Goal: Task Accomplishment & Management: Manage account settings

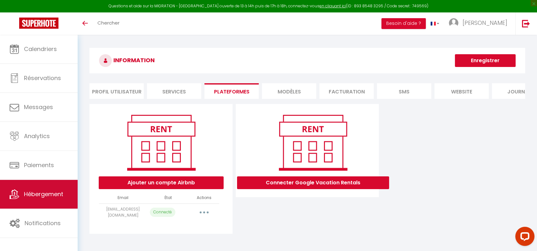
click at [65, 200] on link "Hébergement" at bounding box center [39, 194] width 78 height 29
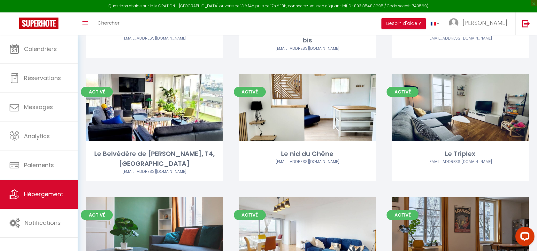
scroll to position [167, 0]
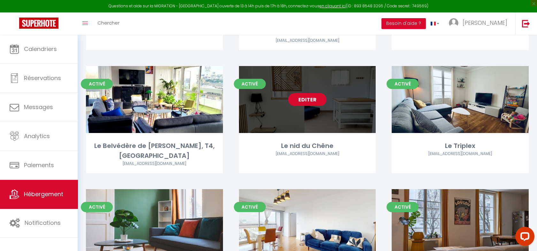
click at [304, 100] on link "Editer" at bounding box center [307, 99] width 38 height 13
select select "3"
select select "2"
select select "1"
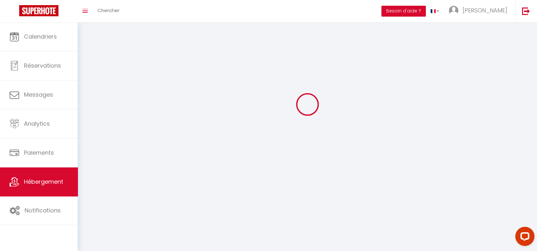
select select
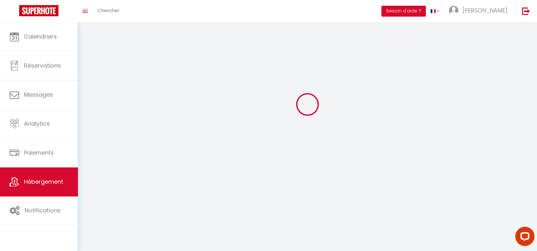
checkbox input "false"
select select
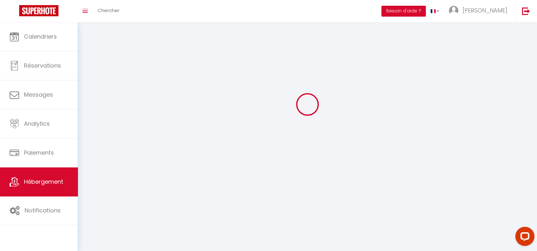
select select
select select "1"
select select
select select "28"
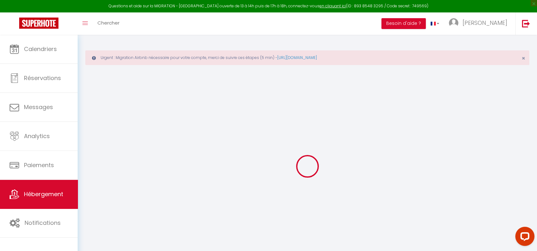
select select
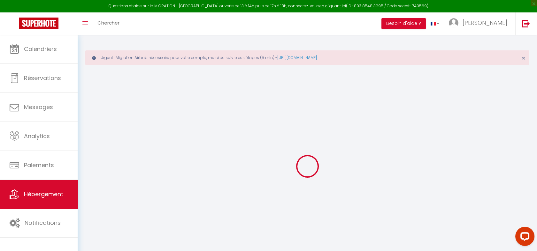
select select
checkbox input "false"
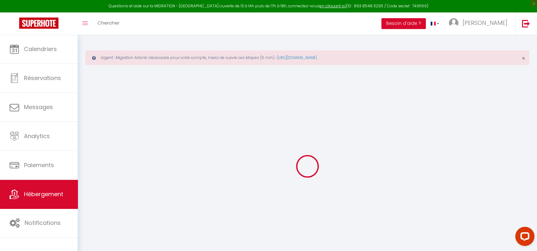
select select
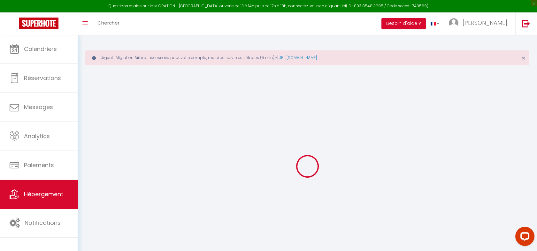
select select
checkbox input "false"
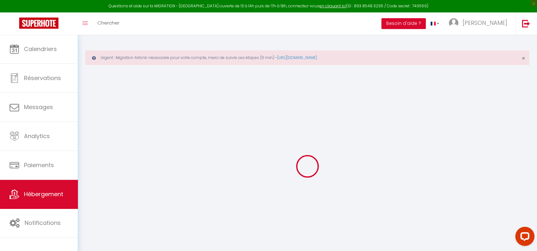
checkbox input "false"
select select
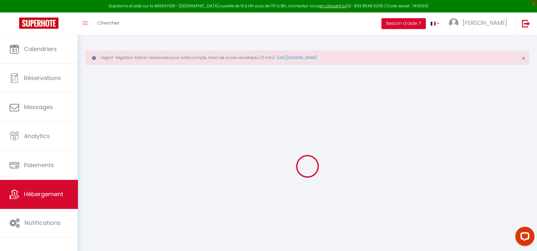
select select
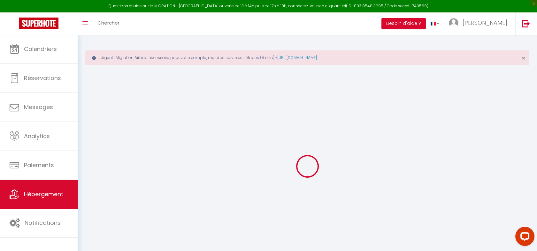
checkbox input "false"
select select
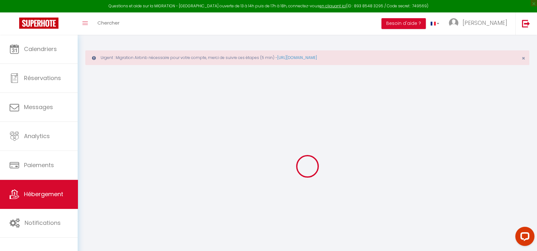
select select
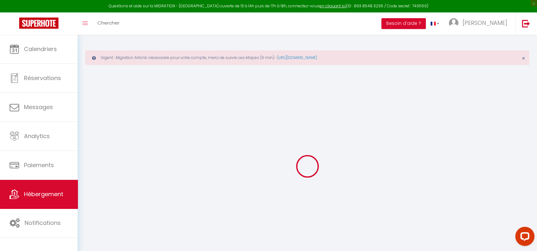
select select
checkbox input "false"
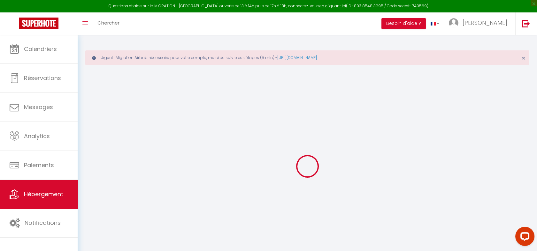
checkbox input "false"
select select
type input "Le nid du Chêne"
type input "Marina"
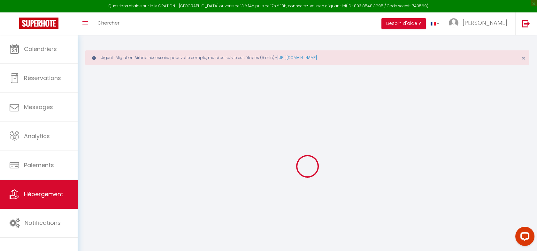
type input "BOUCHER"
type input "[STREET_ADDRESS]"
type input "49130"
type input "[GEOGRAPHIC_DATA]"
select select "0"
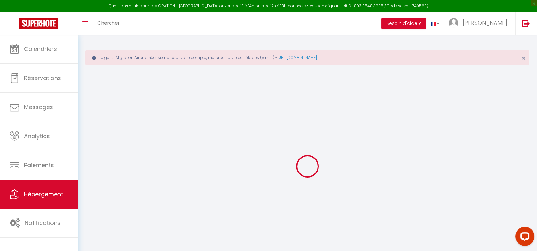
type input "46"
type input "8"
type input "25"
type input "200"
select select
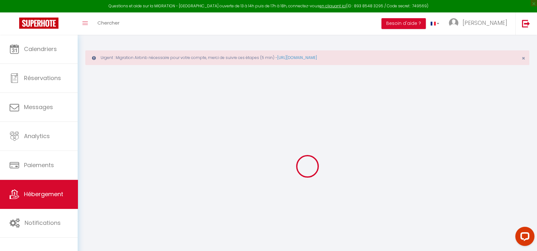
select select
type input "[STREET_ADDRESS]"
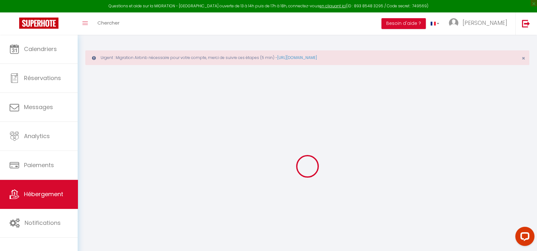
type input "49130"
type input "[GEOGRAPHIC_DATA]"
type input "[EMAIL_ADDRESS][DOMAIN_NAME]"
select select "13659"
checkbox input "false"
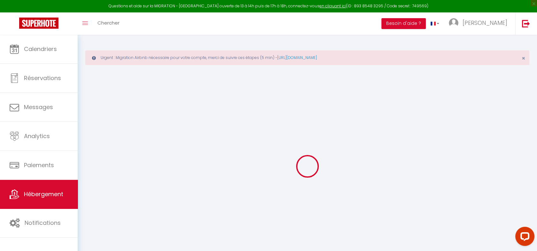
checkbox input "false"
type input "0"
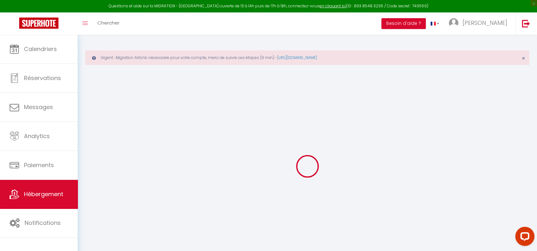
type input "0"
select select "49678"
select select
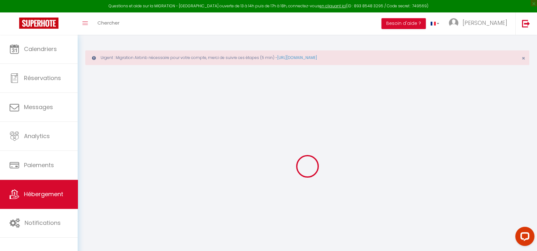
select select
checkbox input "false"
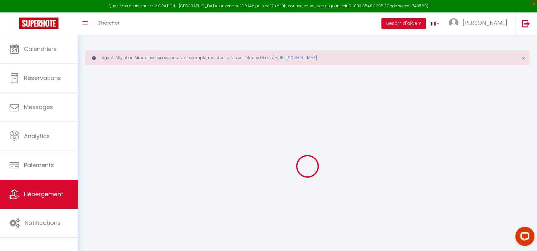
checkbox input "false"
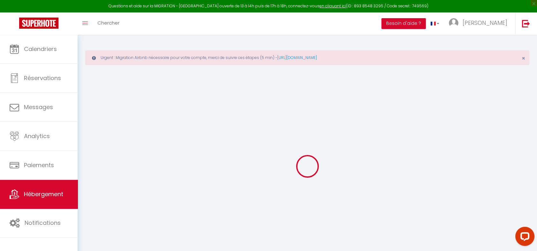
checkbox input "false"
select select "17:00"
select select
select select "10:30"
select select "30"
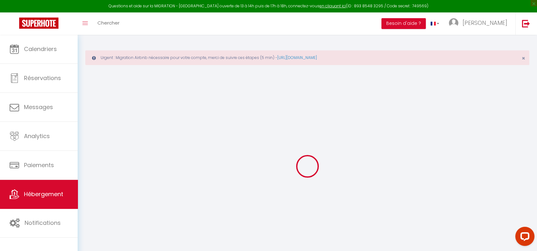
select select "120"
select select
checkbox input "false"
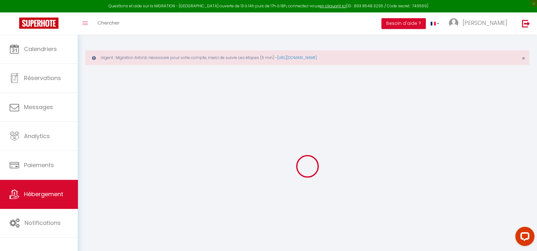
checkbox input "false"
select select
checkbox input "false"
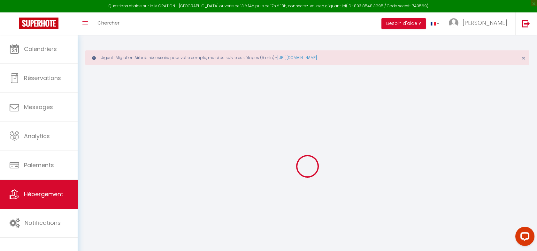
checkbox input "false"
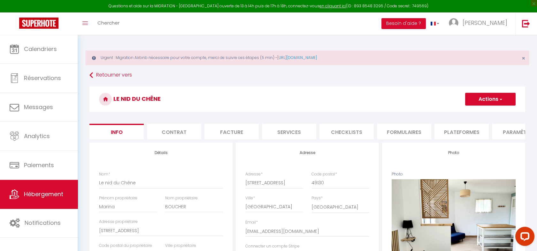
select select
checkbox input "false"
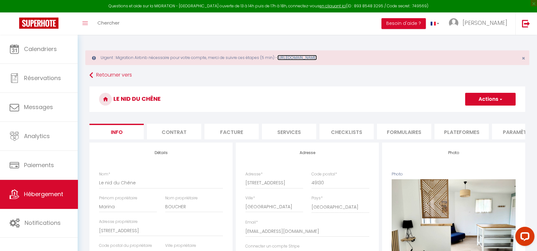
click at [317, 58] on link "[URL][DOMAIN_NAME]" at bounding box center [297, 57] width 40 height 5
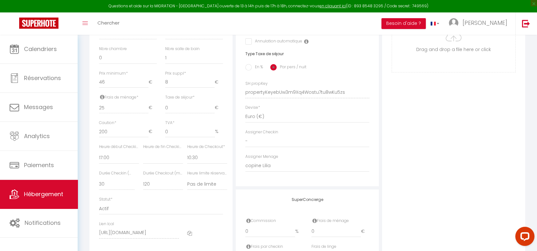
scroll to position [271, 0]
click at [271, 170] on select "- [PERSON_NAME] [PERSON_NAME] [PERSON_NAME] [PERSON_NAME] [PERSON_NAME] [PERSON…" at bounding box center [307, 165] width 124 height 12
select select "46706"
click at [245, 164] on select "- [PERSON_NAME] [PERSON_NAME] [PERSON_NAME] [PERSON_NAME] [PERSON_NAME] [PERSON…" at bounding box center [307, 165] width 124 height 12
select select
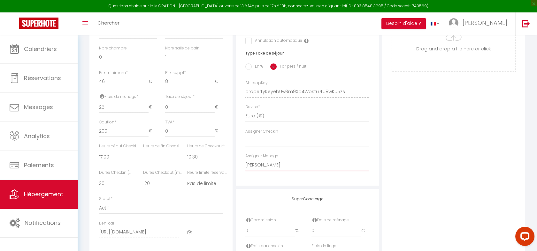
checkbox input "false"
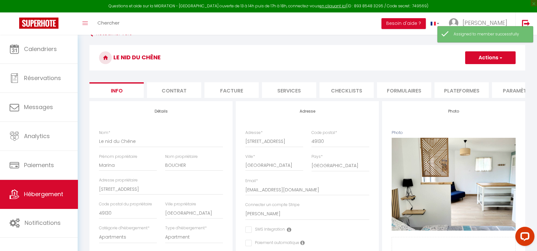
scroll to position [0, 0]
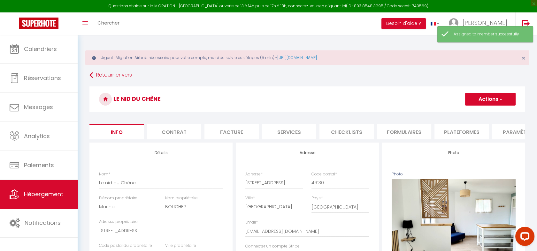
click at [485, 98] on button "Actions" at bounding box center [490, 99] width 50 height 13
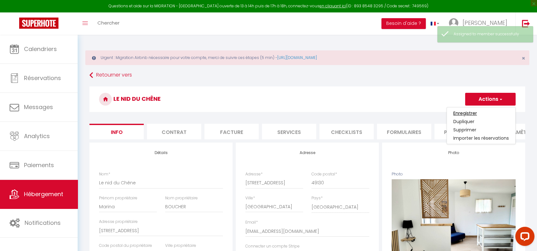
click at [468, 115] on input "Enregistrer" at bounding box center [465, 113] width 24 height 6
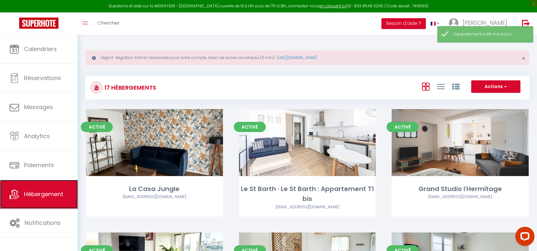
click at [32, 191] on span "Hébergement" at bounding box center [43, 194] width 39 height 8
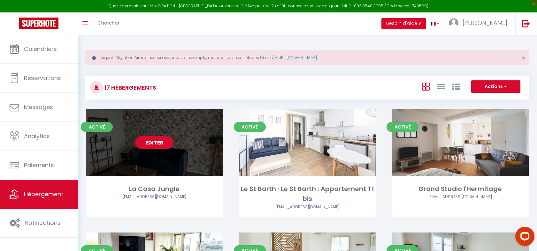
click at [158, 146] on link "Editer" at bounding box center [154, 142] width 38 height 13
select select "3"
select select "2"
select select "1"
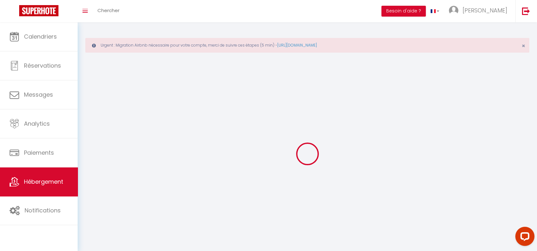
select select
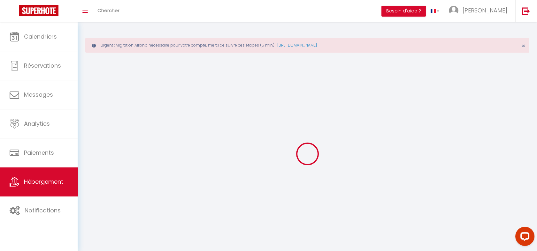
checkbox input "false"
select select "28"
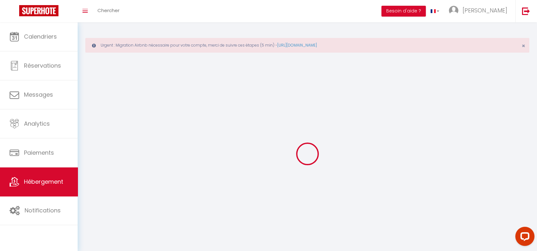
select select
select select "1"
select select
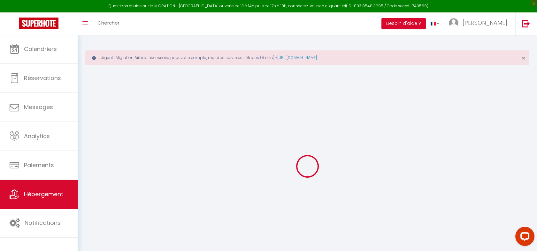
select select
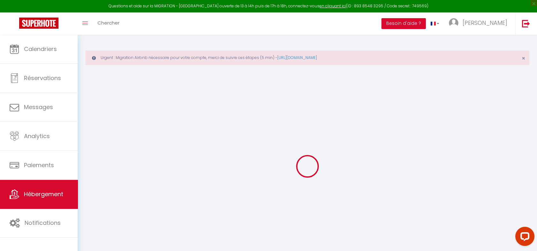
select select
checkbox input "false"
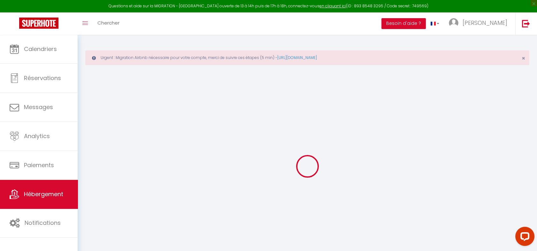
select select
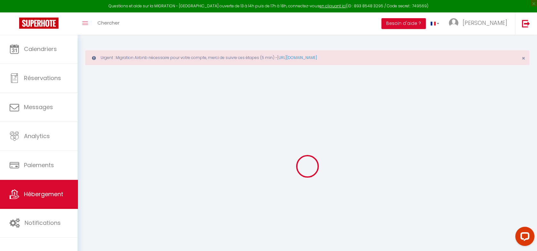
select select
checkbox input "false"
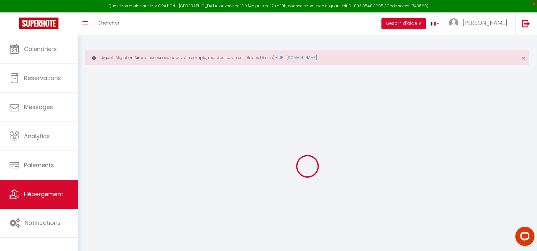
checkbox input "false"
select select
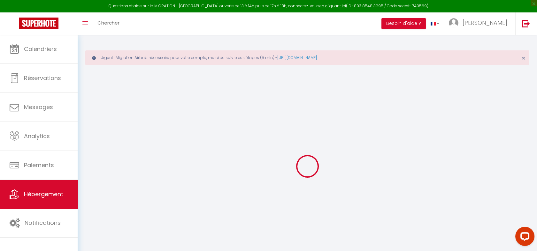
select select
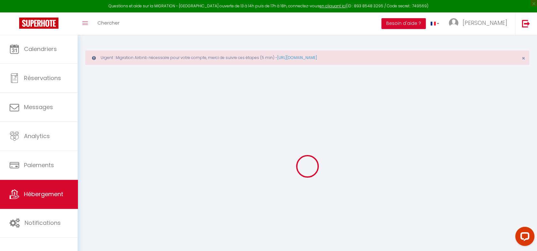
checkbox input "false"
select select
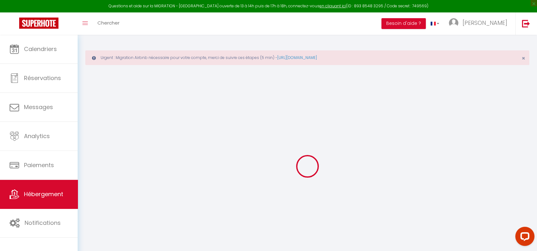
select select
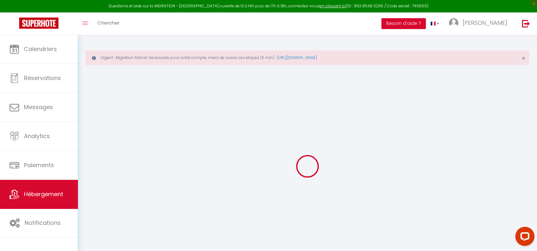
select select
checkbox input "false"
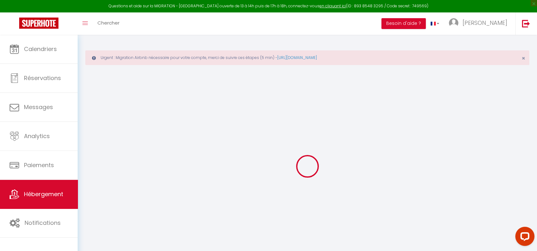
checkbox input "false"
select select
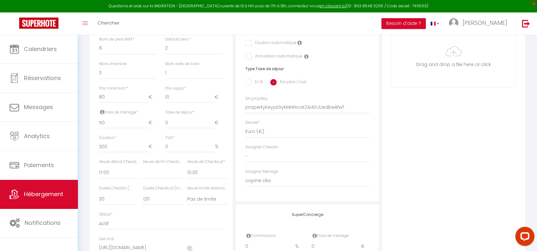
scroll to position [271, 0]
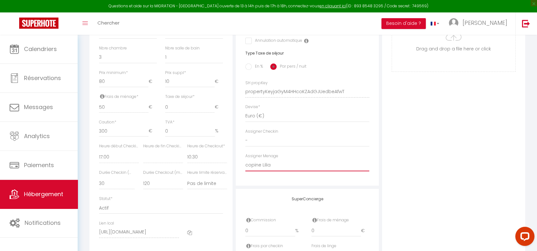
click at [264, 171] on select "- [PERSON_NAME] [PERSON_NAME] [PERSON_NAME] [PERSON_NAME] [PERSON_NAME] [PERSON…" at bounding box center [307, 165] width 124 height 12
click at [245, 164] on select "- [PERSON_NAME] [PERSON_NAME] [PERSON_NAME] [PERSON_NAME] [PERSON_NAME] [PERSON…" at bounding box center [307, 165] width 124 height 12
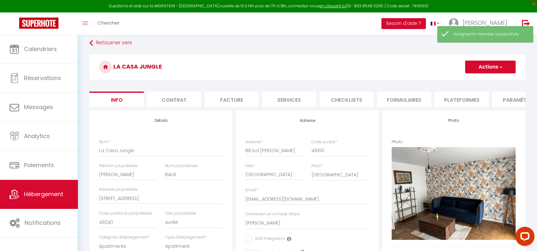
scroll to position [0, 0]
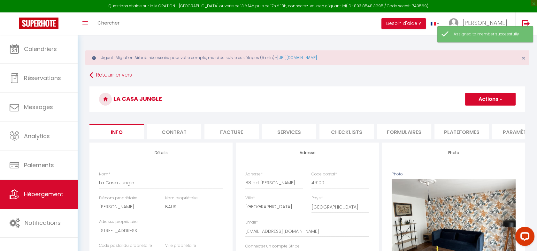
click at [485, 100] on button "Actions" at bounding box center [490, 99] width 50 height 13
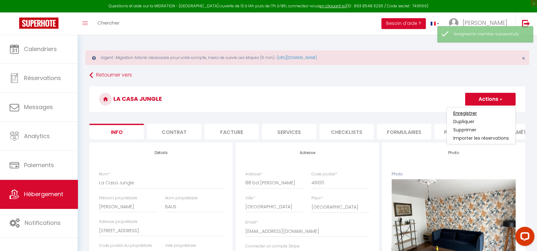
click at [469, 112] on input "Enregistrer" at bounding box center [465, 113] width 24 height 6
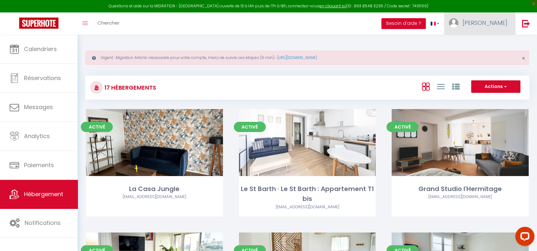
click at [487, 19] on link "[PERSON_NAME]" at bounding box center [479, 23] width 71 height 22
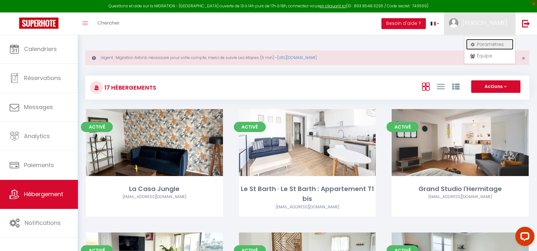
click at [480, 44] on link "Paramètres" at bounding box center [489, 44] width 47 height 11
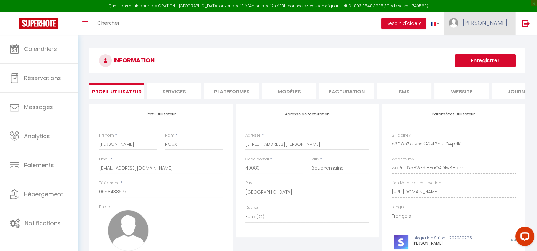
click at [500, 24] on span "[PERSON_NAME]" at bounding box center [484, 23] width 45 height 8
click at [485, 55] on link "Équipe" at bounding box center [489, 55] width 47 height 11
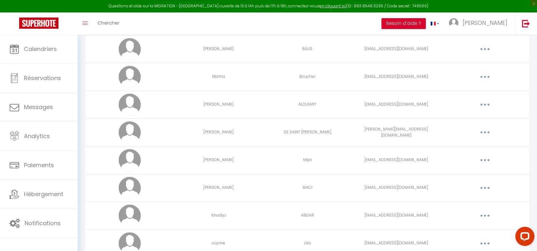
scroll to position [462, 0]
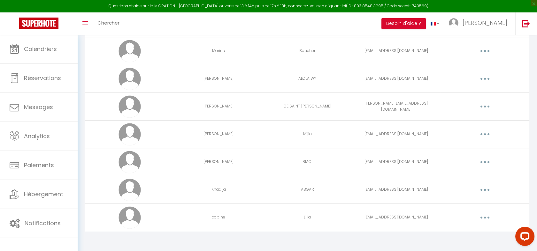
click at [481, 216] on button "button" at bounding box center [485, 218] width 18 height 10
click at [454, 229] on link "Editer" at bounding box center [467, 232] width 47 height 11
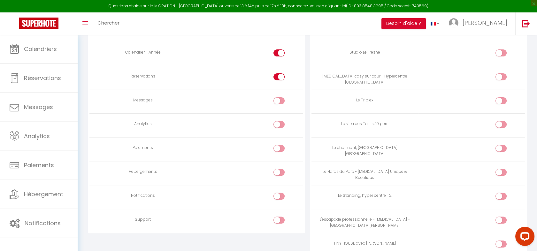
scroll to position [612, 0]
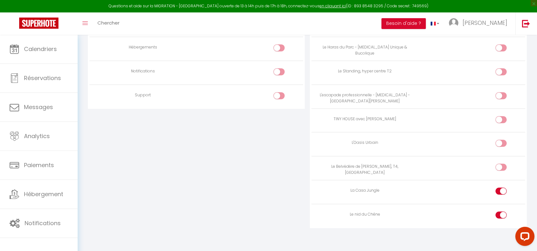
click at [499, 189] on div at bounding box center [500, 191] width 11 height 7
click at [500, 189] on input "checkbox" at bounding box center [505, 193] width 11 height 10
click at [497, 212] on div at bounding box center [500, 215] width 11 height 7
click at [500, 212] on input "checkbox" at bounding box center [505, 217] width 11 height 10
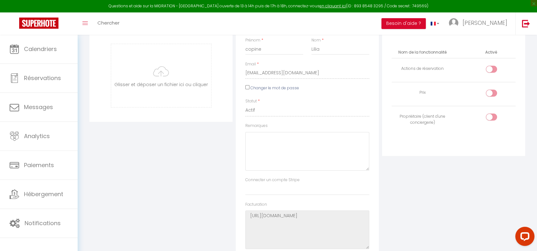
scroll to position [0, 0]
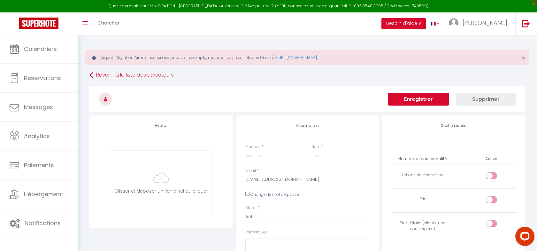
click at [428, 100] on button "Enregistrer" at bounding box center [418, 99] width 61 height 13
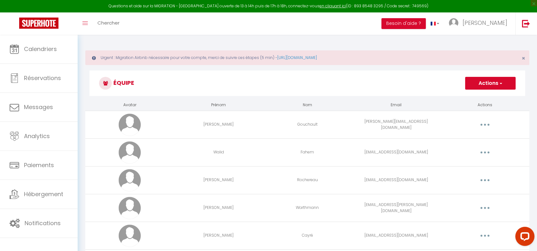
drag, startPoint x: 370, startPoint y: 60, endPoint x: 90, endPoint y: 62, distance: 279.6
click at [90, 62] on div "Urgent : Migration Airbnb nécessaire pour votre compte, merci de suivre ces éta…" at bounding box center [307, 57] width 444 height 15
copy div "Urgent : Migration Airbnb nécessaire pour votre compte, merci de suivre ces éta…"
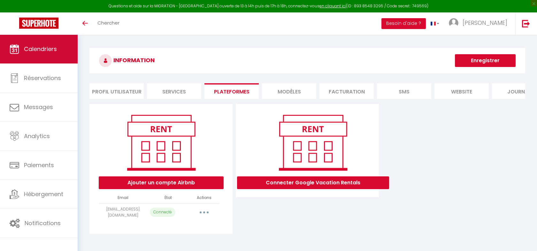
click at [48, 56] on link "Calendriers" at bounding box center [39, 49] width 78 height 29
